Goal: Task Accomplishment & Management: Use online tool/utility

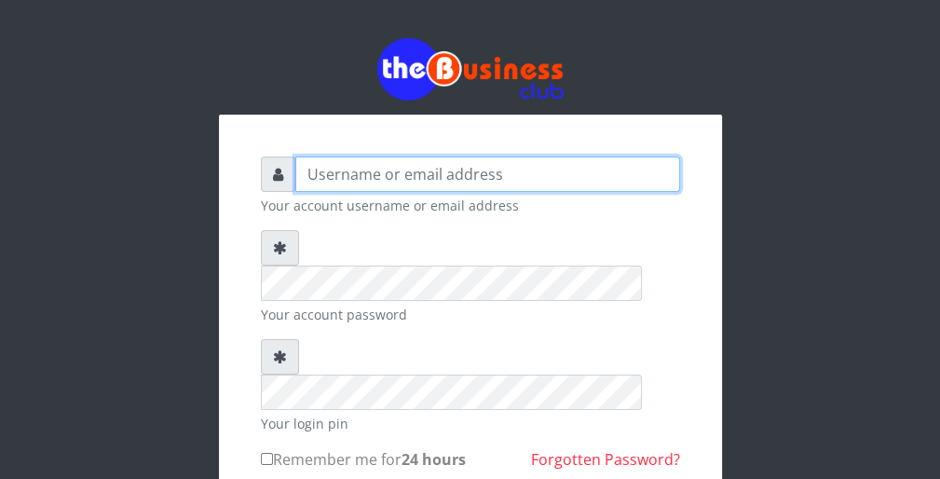
type input "wergbac8"
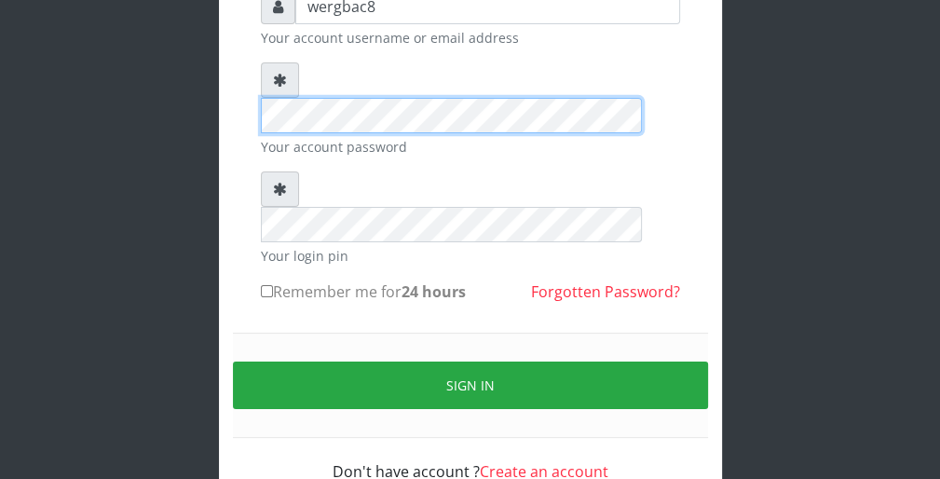
scroll to position [171, 0]
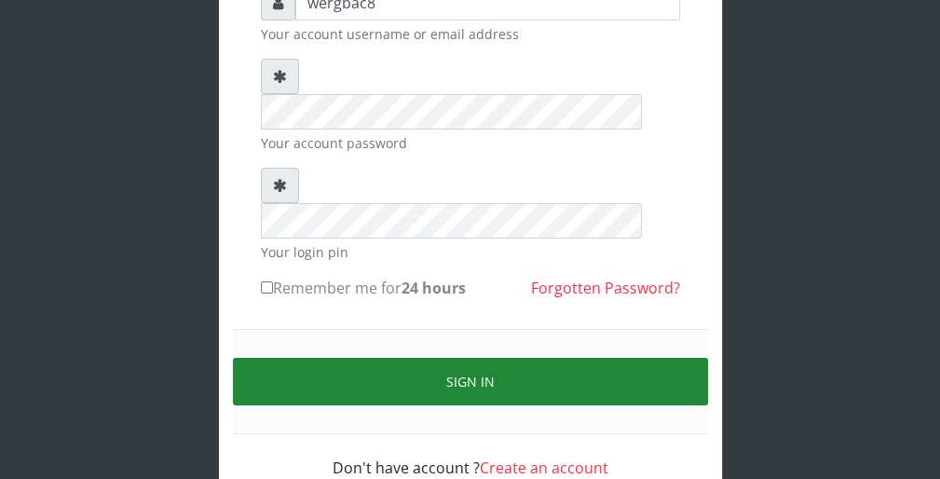
click at [615, 358] on button "Sign in" at bounding box center [470, 382] width 475 height 48
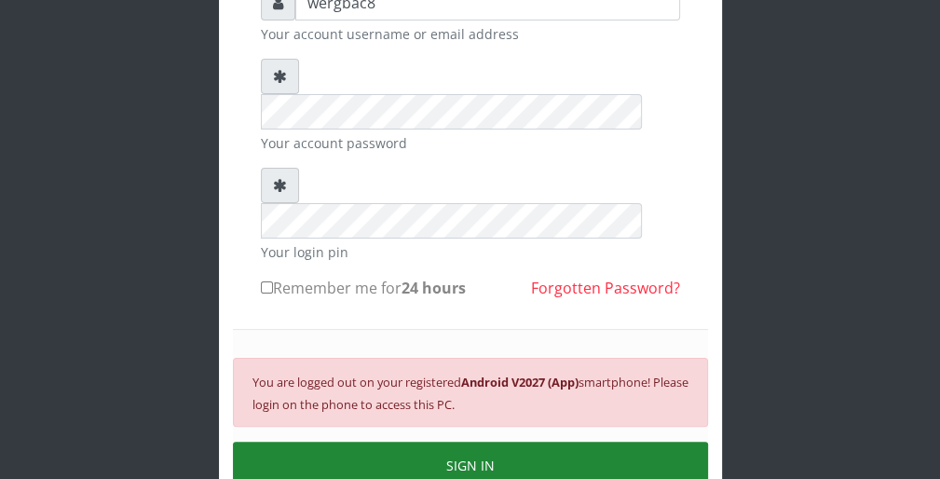
click at [587, 442] on button "SIGN IN" at bounding box center [470, 466] width 475 height 48
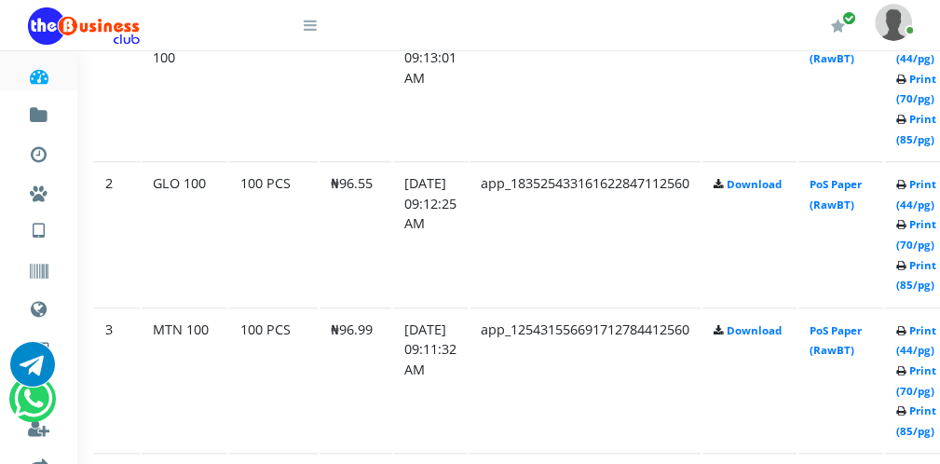
scroll to position [1118, 37]
click at [931, 348] on link "Print (44/pg)" at bounding box center [915, 340] width 40 height 34
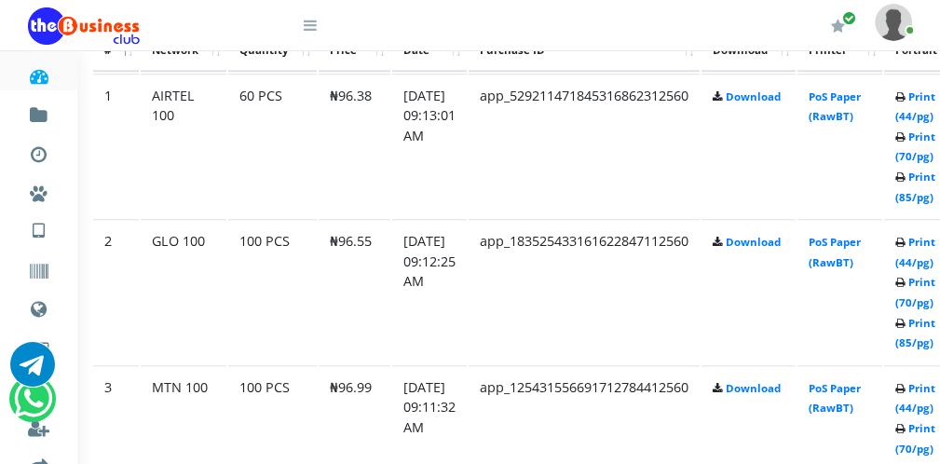
scroll to position [1081, 37]
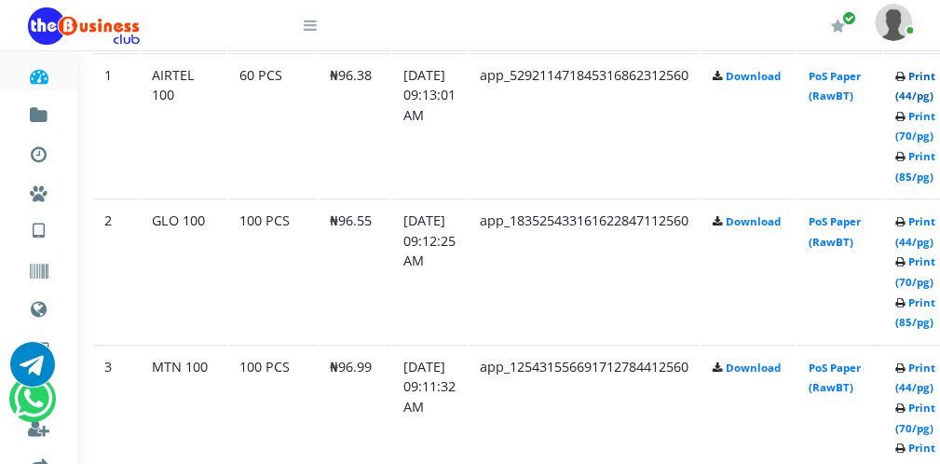
click at [931, 95] on link "Print (44/pg)" at bounding box center [915, 86] width 40 height 34
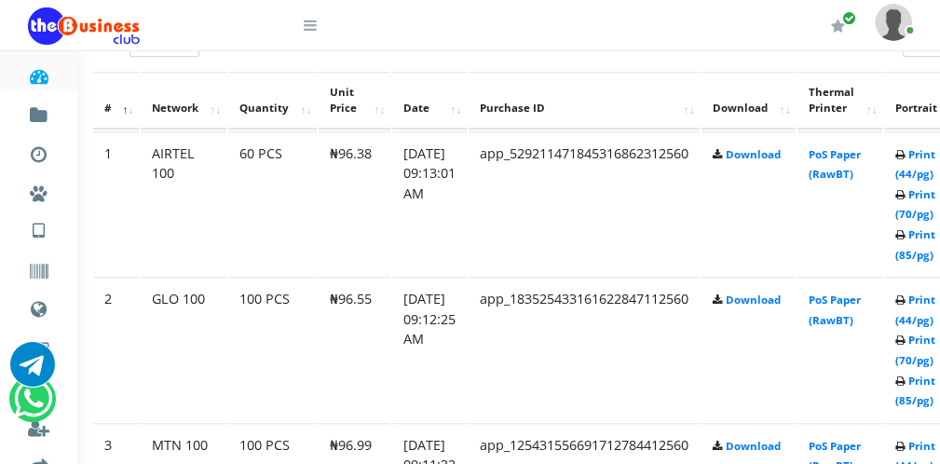
scroll to position [1081, 37]
